Goal: Information Seeking & Learning: Learn about a topic

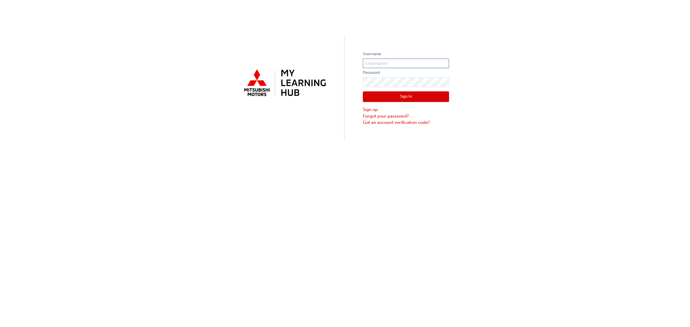
type input "[EMAIL_ADDRESS][DOMAIN_NAME]"
click at [399, 98] on button "Sign In" at bounding box center [406, 96] width 86 height 11
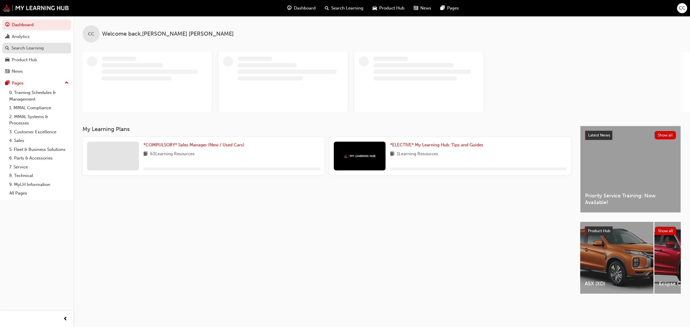
click at [22, 46] on div "Search Learning" at bounding box center [28, 48] width 32 height 7
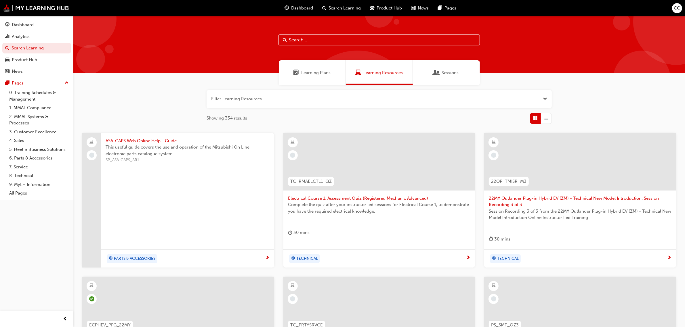
click at [326, 41] on input "text" at bounding box center [378, 40] width 201 height 11
type input "fleet rda"
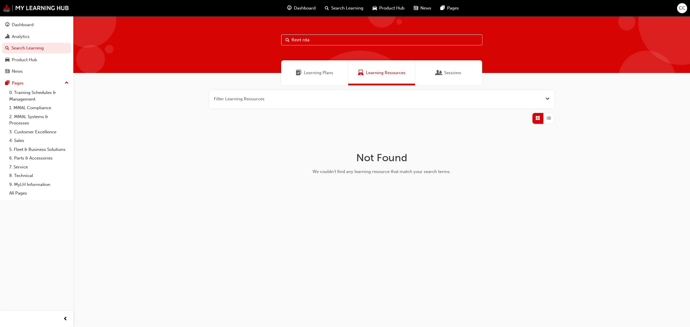
click at [300, 72] on span "Learning Plans" at bounding box center [299, 73] width 6 height 7
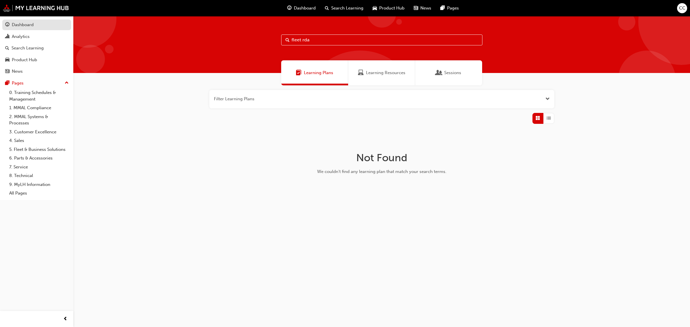
click at [18, 27] on div "Dashboard" at bounding box center [23, 25] width 22 height 7
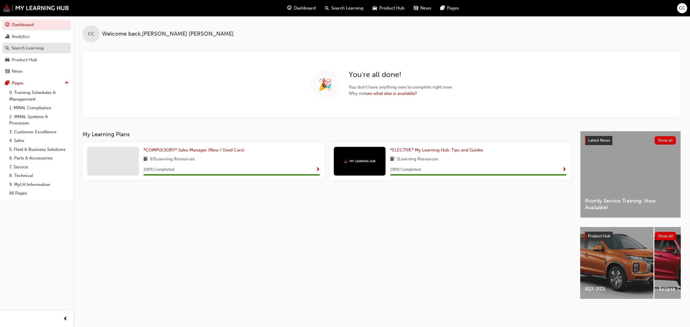
click at [19, 51] on div "Search Learning" at bounding box center [28, 48] width 32 height 7
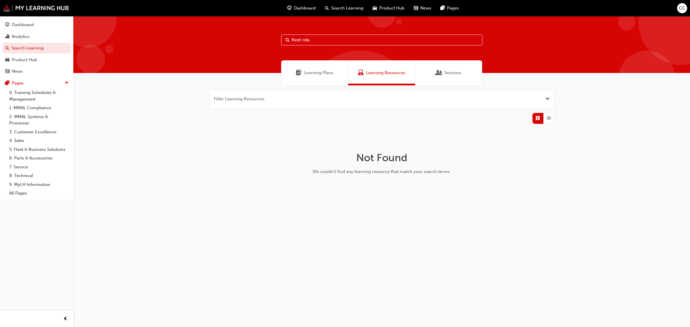
drag, startPoint x: 296, startPoint y: 37, endPoint x: 262, endPoint y: 39, distance: 33.4
click at [262, 39] on div "fleet rda" at bounding box center [381, 44] width 617 height 57
type input "rda"
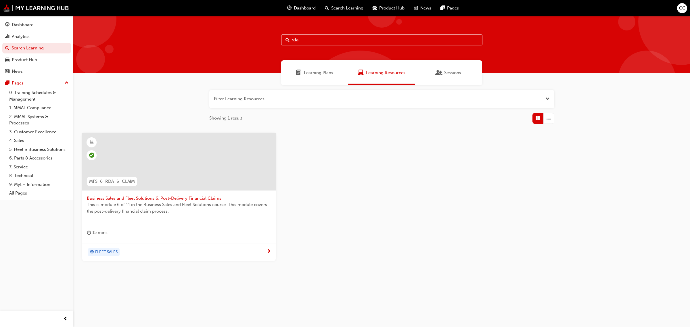
click at [173, 182] on div at bounding box center [179, 162] width 194 height 58
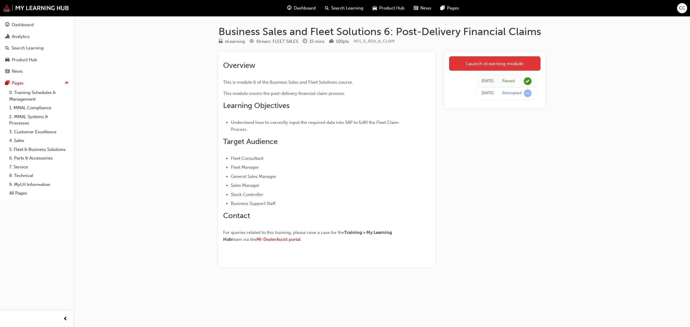
click at [488, 66] on link "Launch eLearning module" at bounding box center [494, 63] width 91 height 14
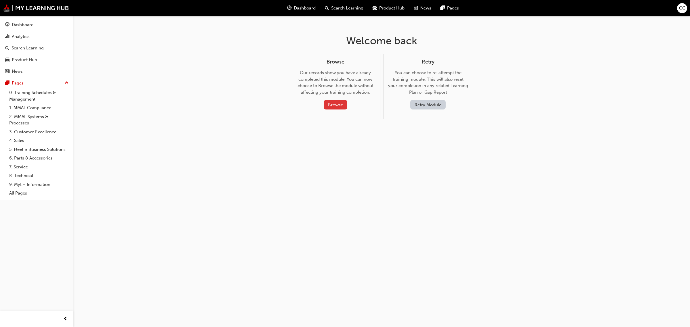
click at [334, 106] on button "Browse" at bounding box center [336, 104] width 24 height 9
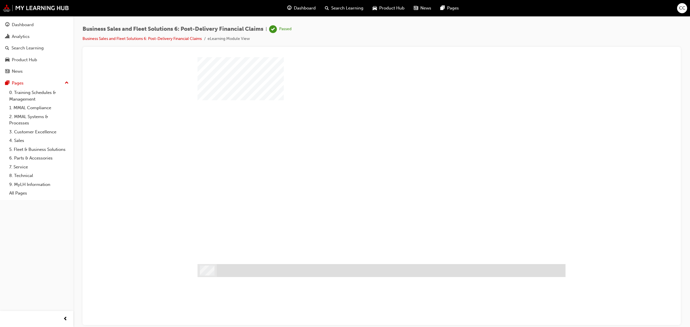
click at [365, 144] on div "play" at bounding box center [365, 144] width 0 height 0
